Goal: Find specific page/section: Find specific page/section

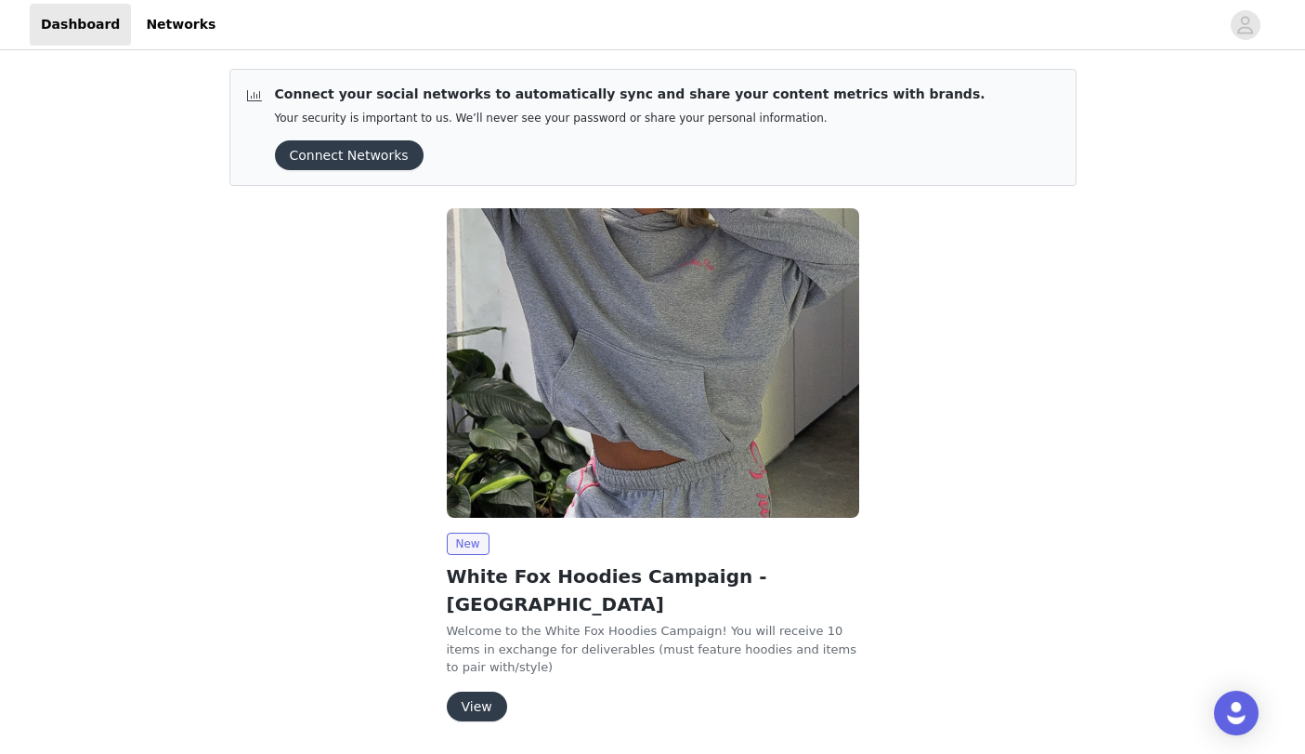
click at [479, 691] on button "View" at bounding box center [477, 706] width 60 height 30
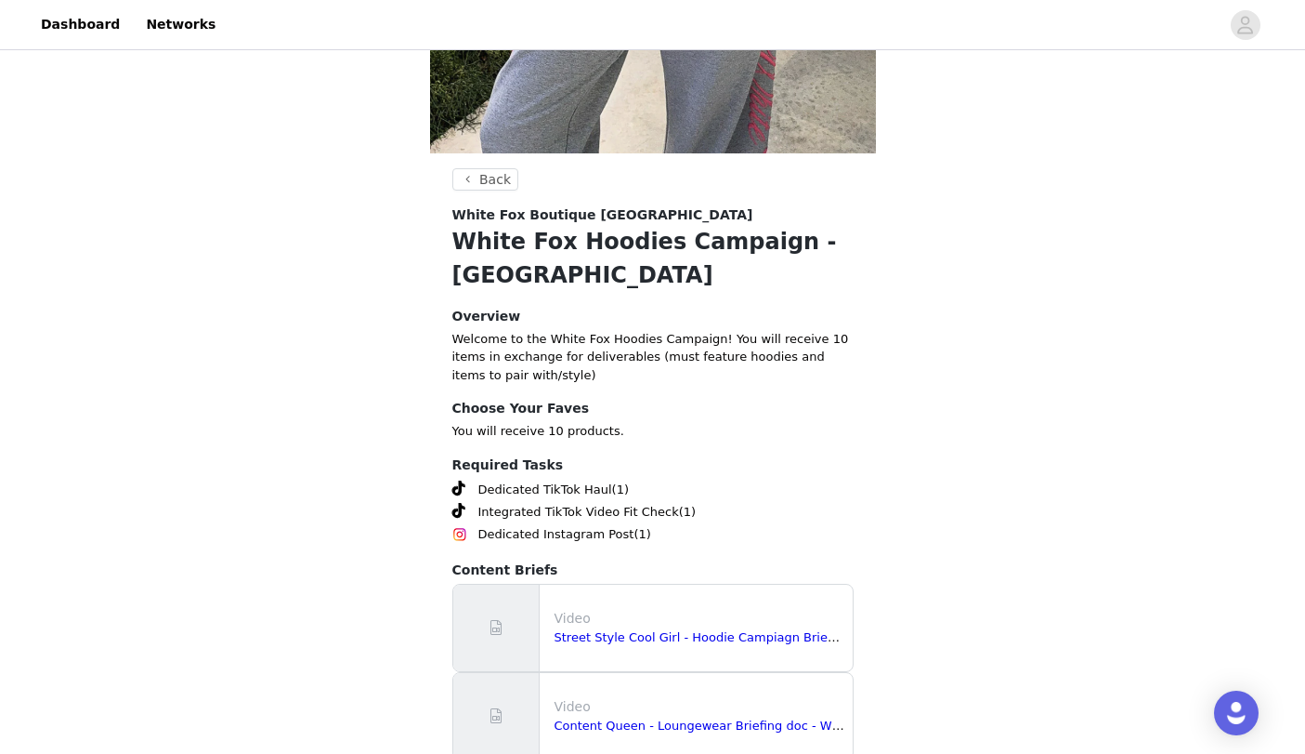
scroll to position [582, 0]
